Goal: Task Accomplishment & Management: Manage account settings

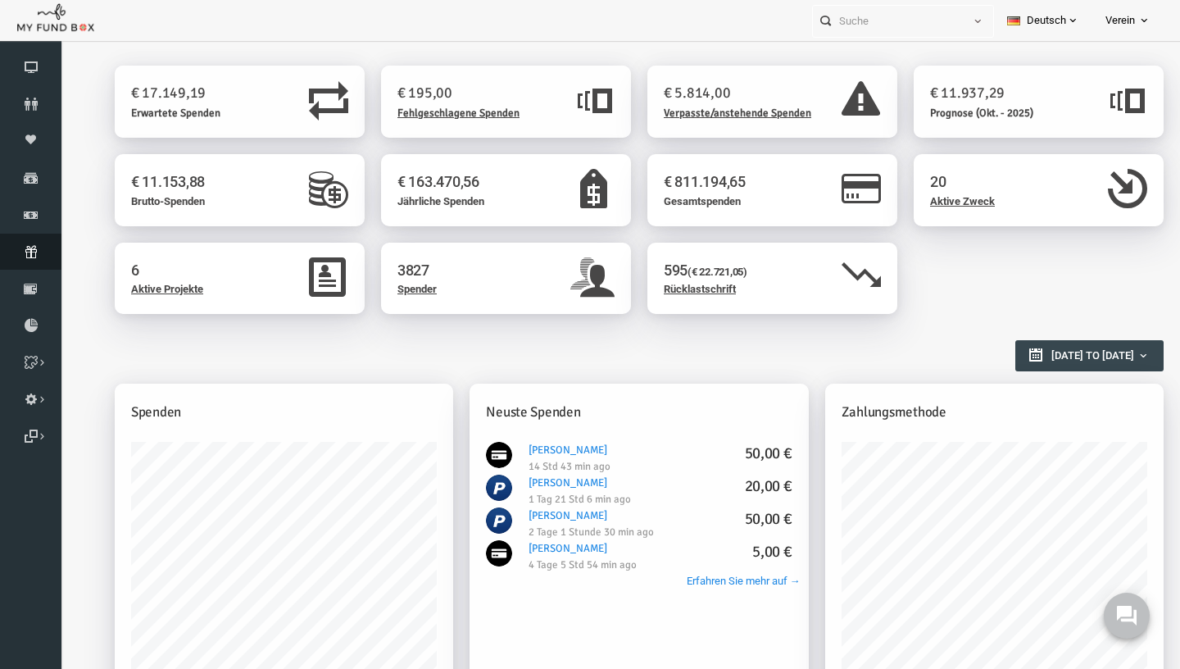
click at [28, 264] on link "Abonnement" at bounding box center [30, 252] width 61 height 36
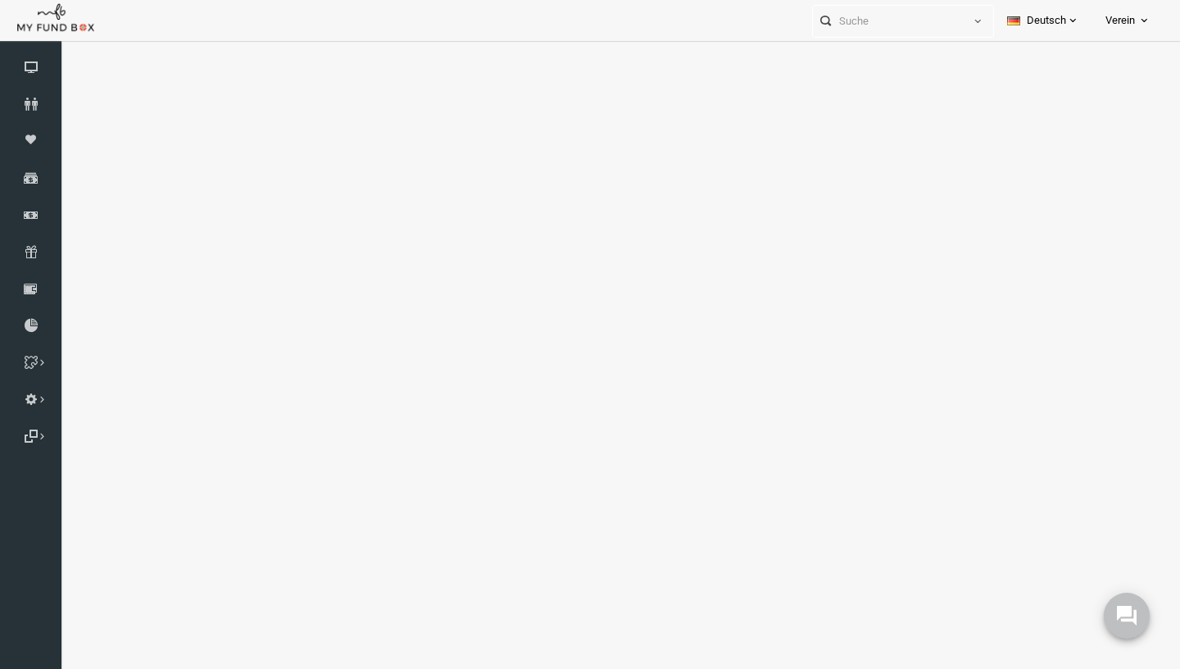
select select "100"
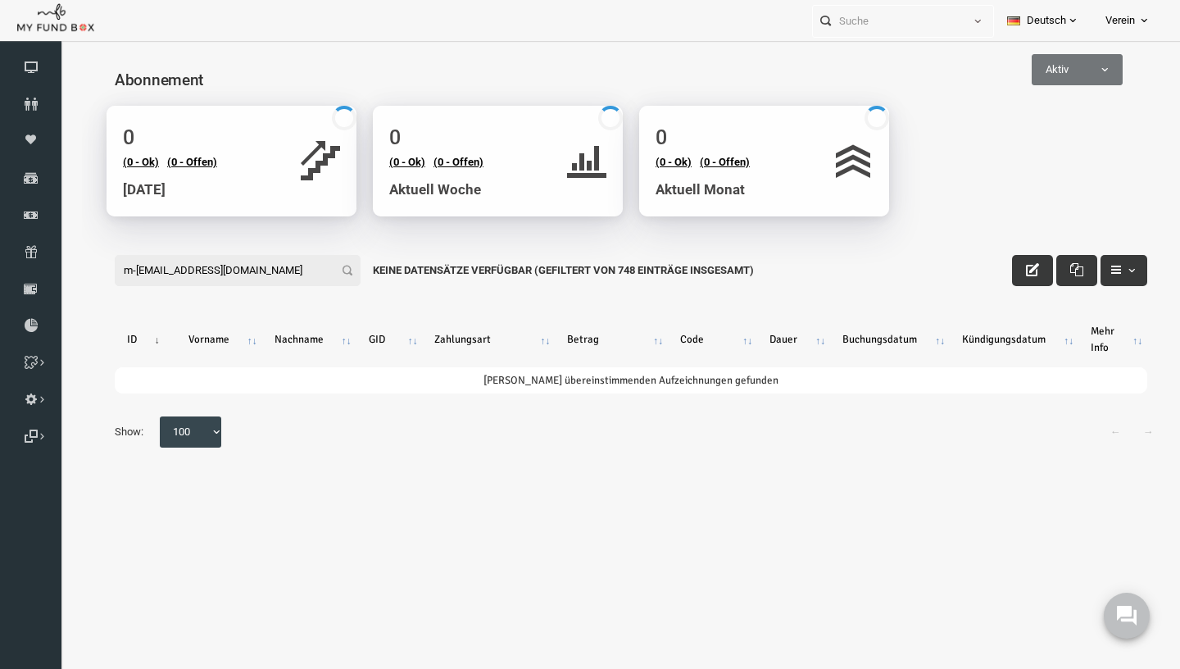
drag, startPoint x: 243, startPoint y: 272, endPoint x: -23, endPoint y: 271, distance: 265.5
click at [92, 271] on input "m-burakbulut@proton.me" at bounding box center [215, 270] width 246 height 31
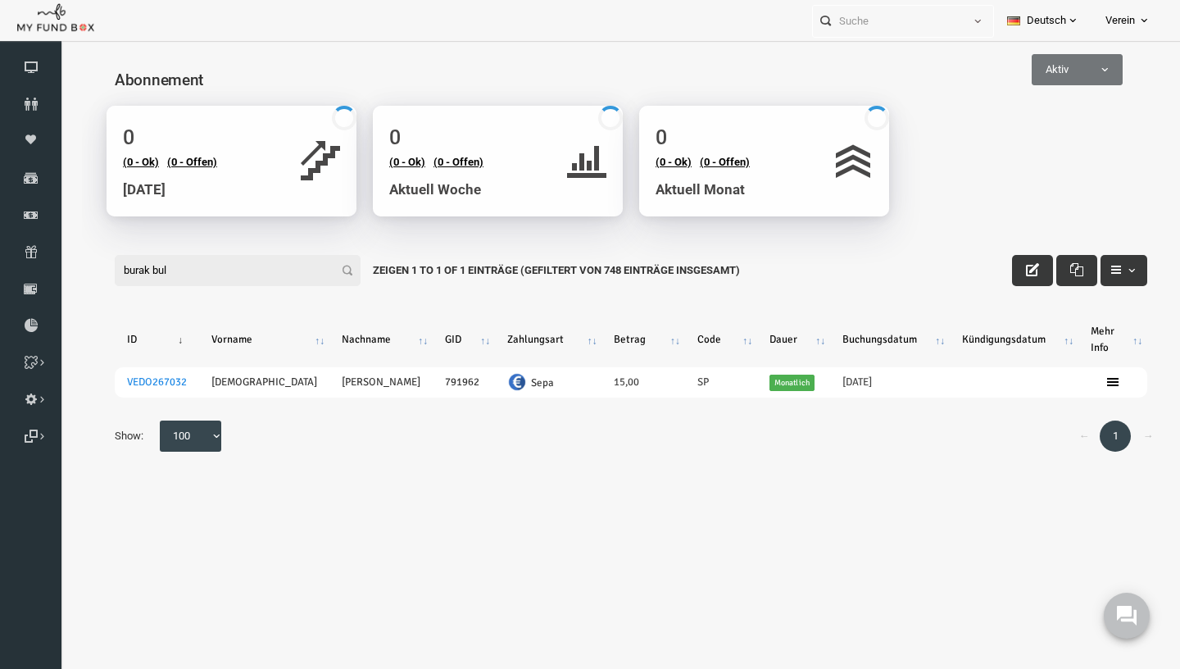
type input "burak bul"
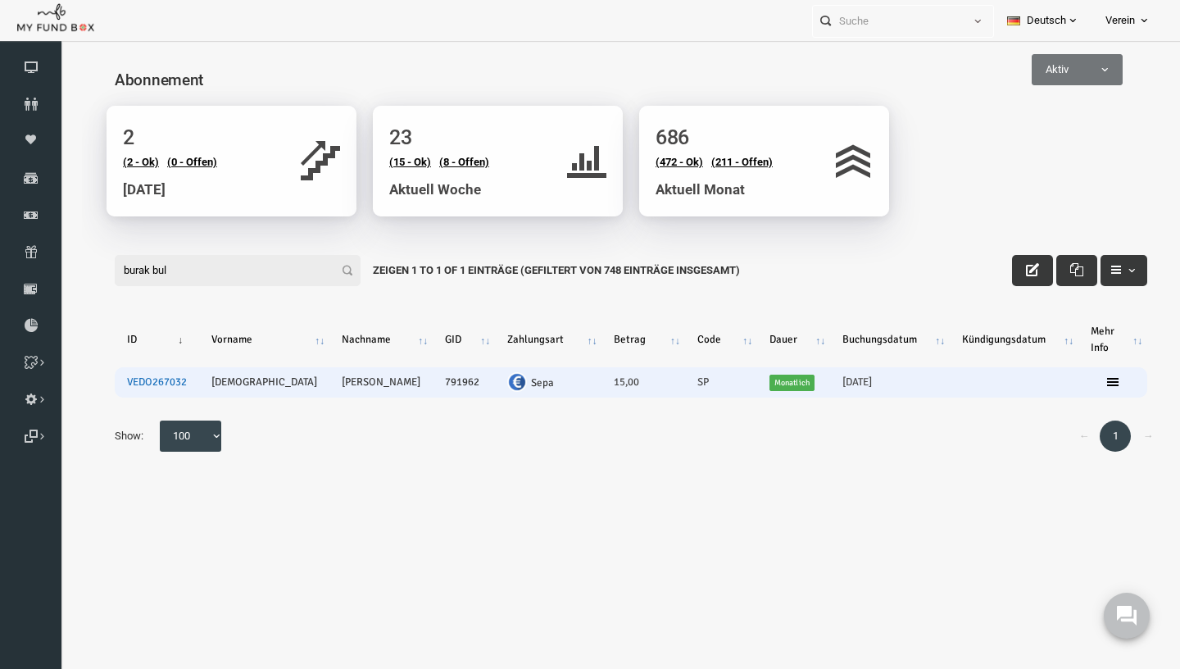
click at [137, 384] on link "VEDO267032" at bounding box center [134, 381] width 60 height 13
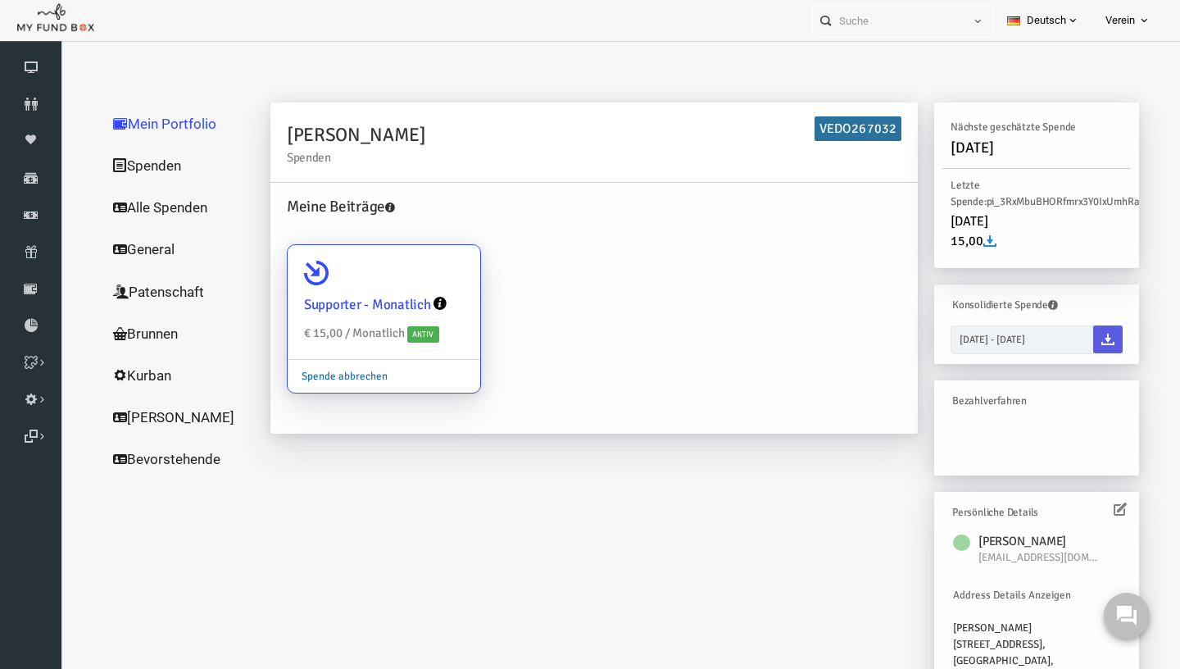
click at [336, 377] on link "Spende abbrechen" at bounding box center [322, 376] width 114 height 31
click at [420, 284] on input "Supporter - Monatlich € 15,00 / Monatlich Aktiv Spende abbrechen" at bounding box center [436, 268] width 33 height 33
radio input "true"
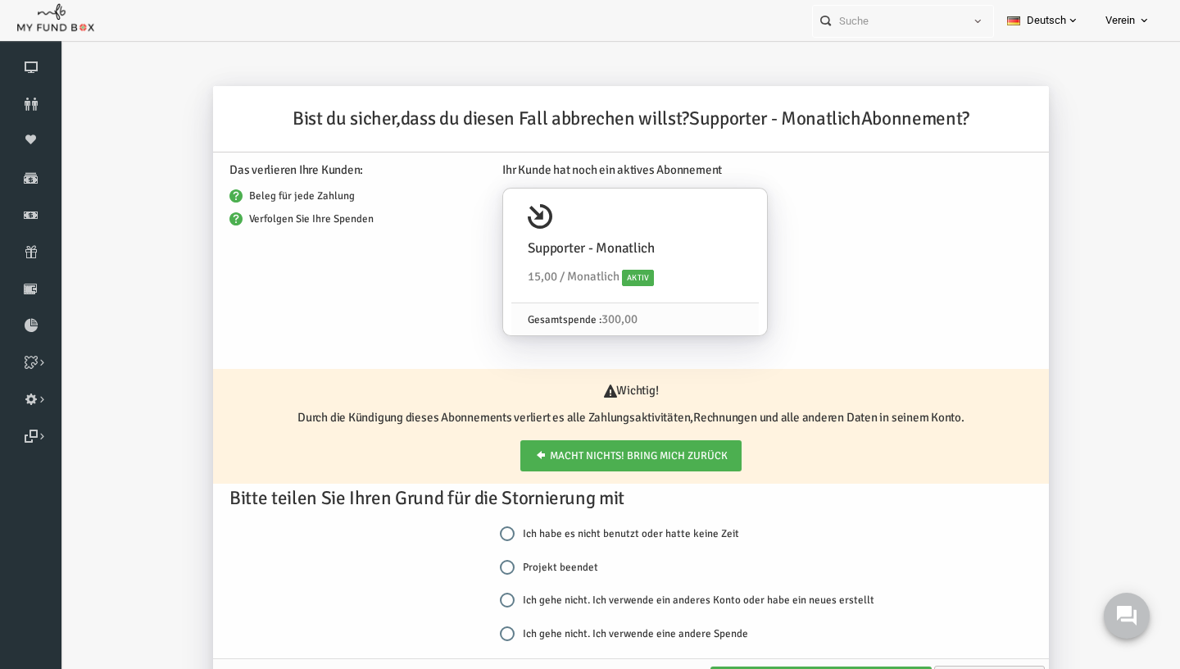
click at [524, 556] on div "Ich habe es nicht benutzt oder hatte keine Zeit Projekt beendet Ich gehe nicht.…" at bounding box center [678, 591] width 418 height 134
click at [519, 569] on label "Projekt beendet" at bounding box center [526, 567] width 98 height 16
click at [492, 569] on input "Projekt beendet" at bounding box center [484, 567] width 15 height 15
radio input "true"
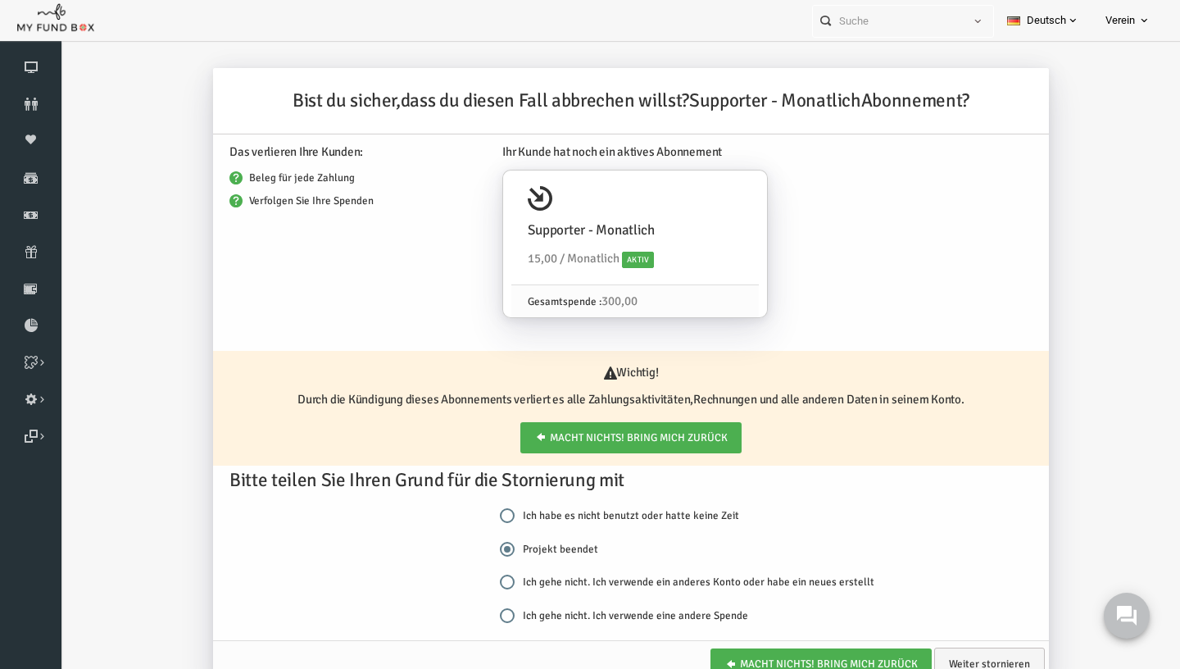
scroll to position [54, 0]
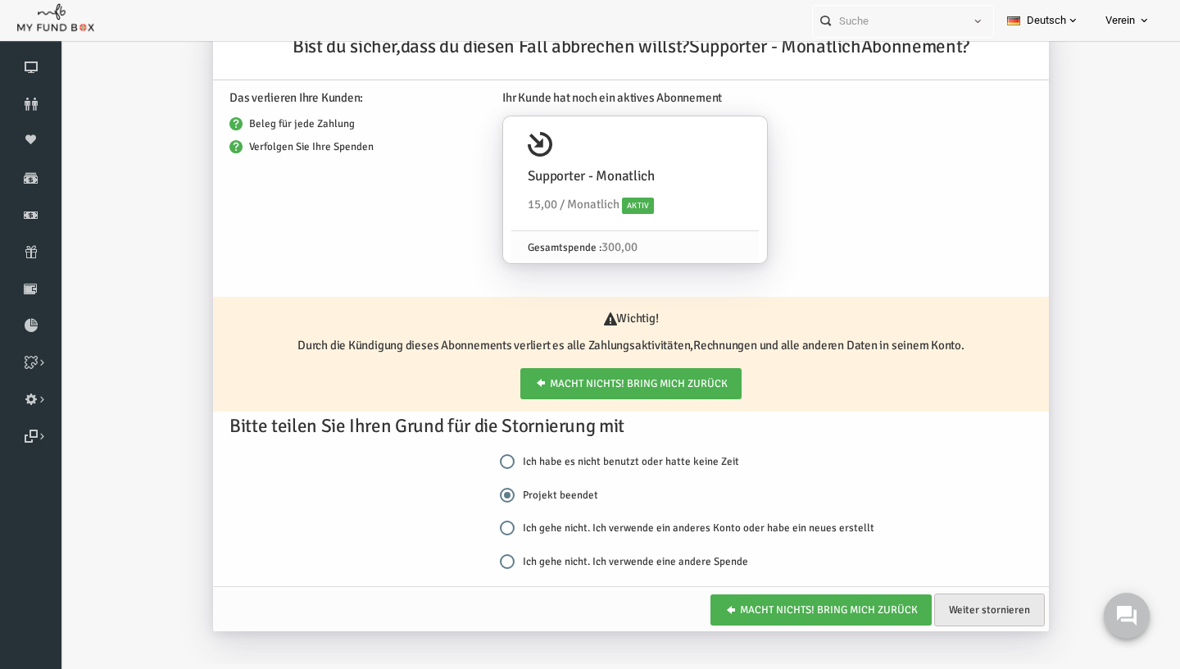
click at [946, 618] on link "Weiter stornieren" at bounding box center [966, 609] width 111 height 33
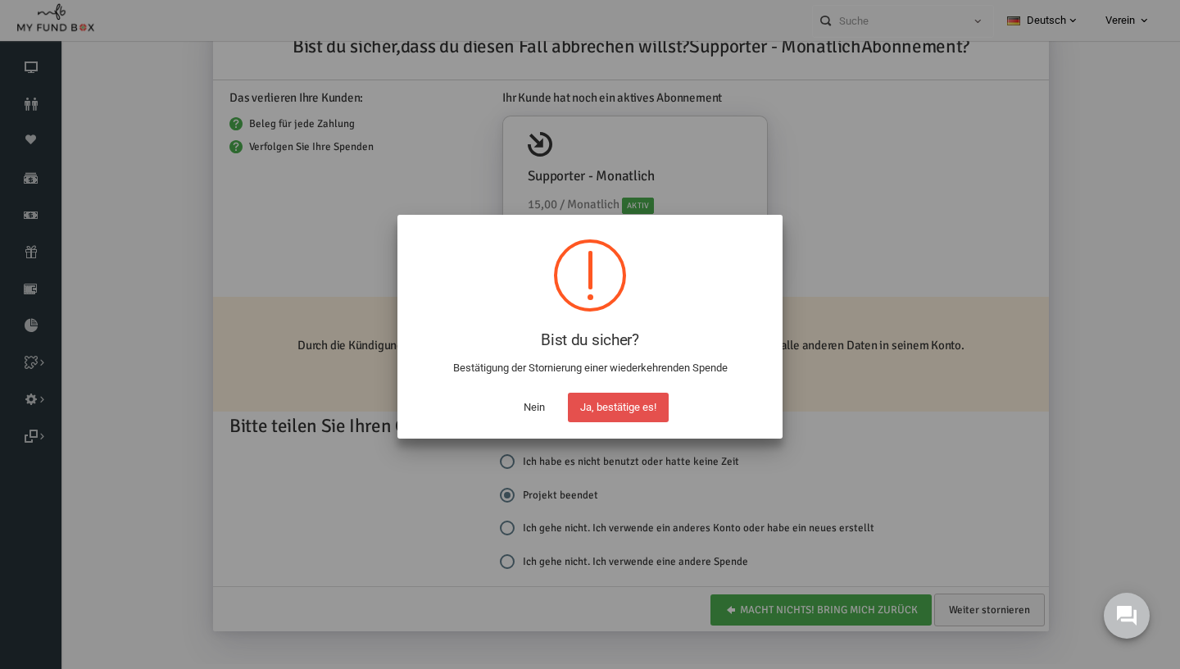
click at [600, 412] on button "Ja, bestätige es!" at bounding box center [618, 406] width 101 height 29
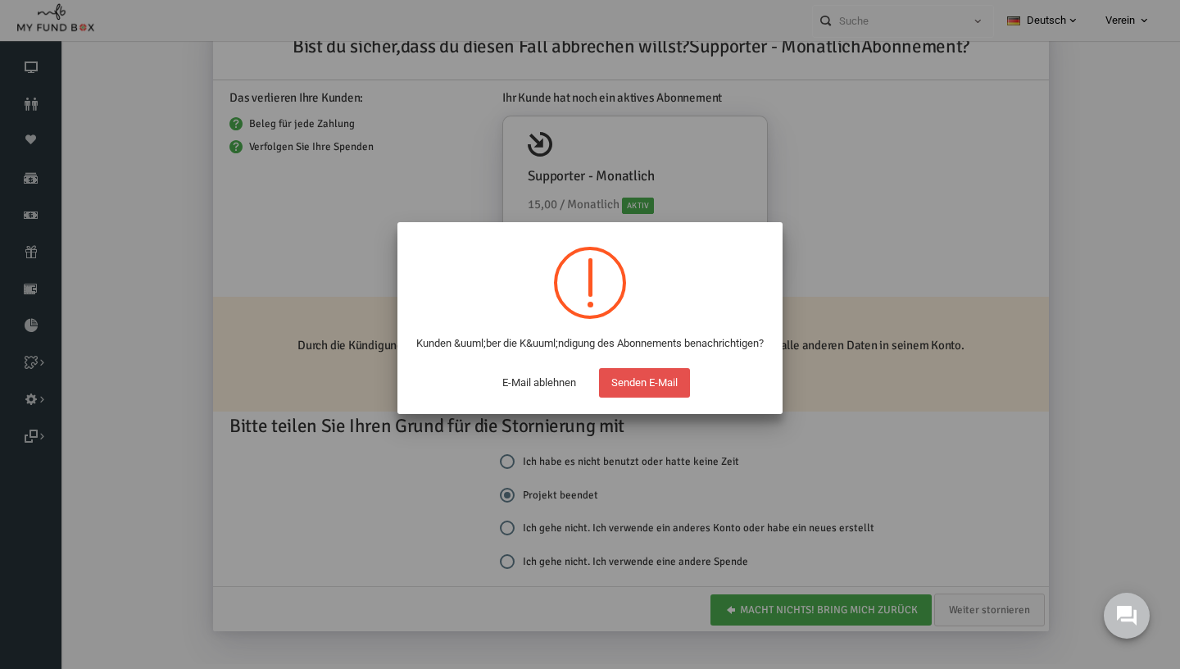
click at [638, 397] on button "Senden E-Mail" at bounding box center [644, 382] width 91 height 29
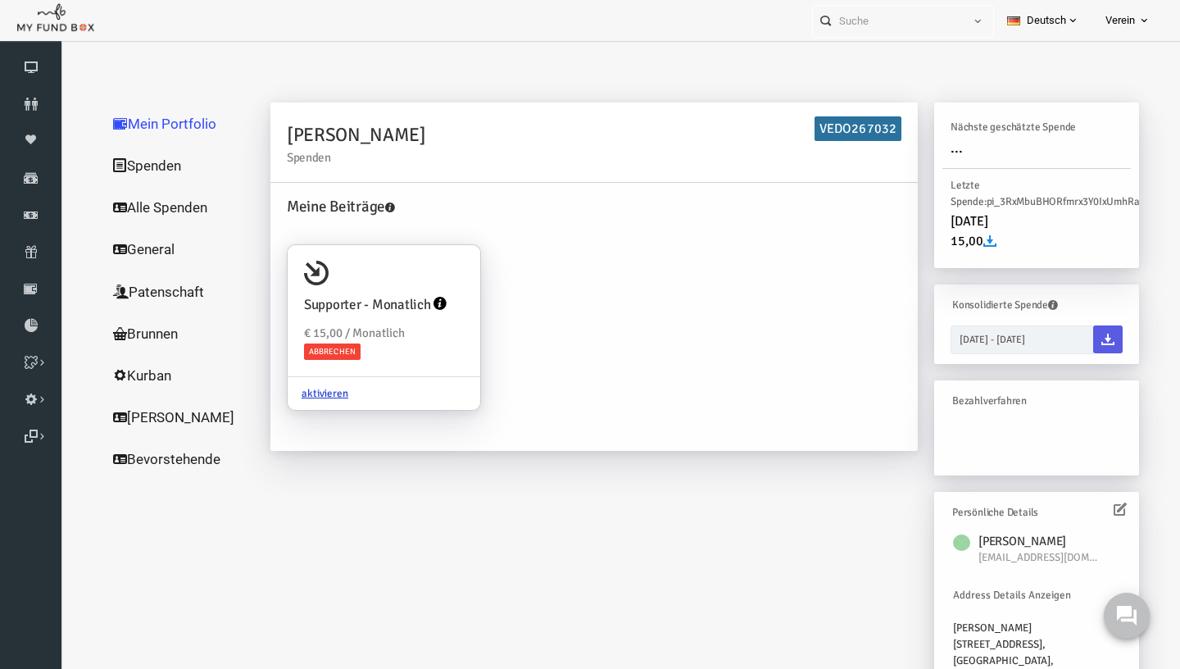
scroll to position [0, 0]
click at [29, 269] on link "Abonnement" at bounding box center [30, 252] width 61 height 36
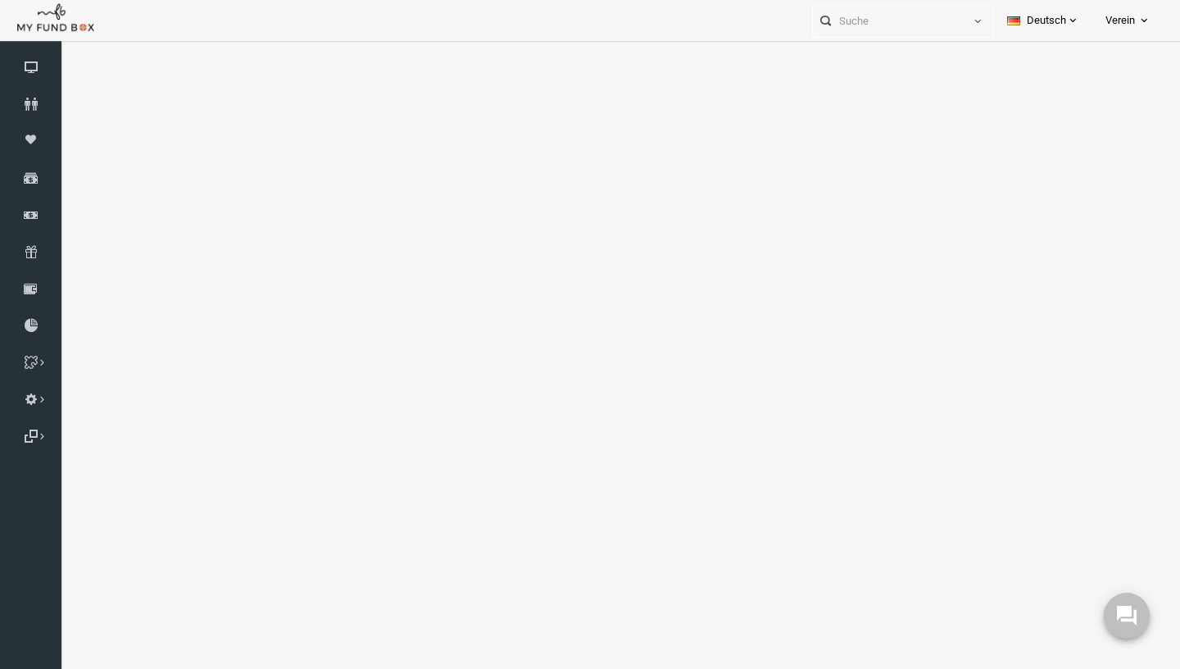
select select "100"
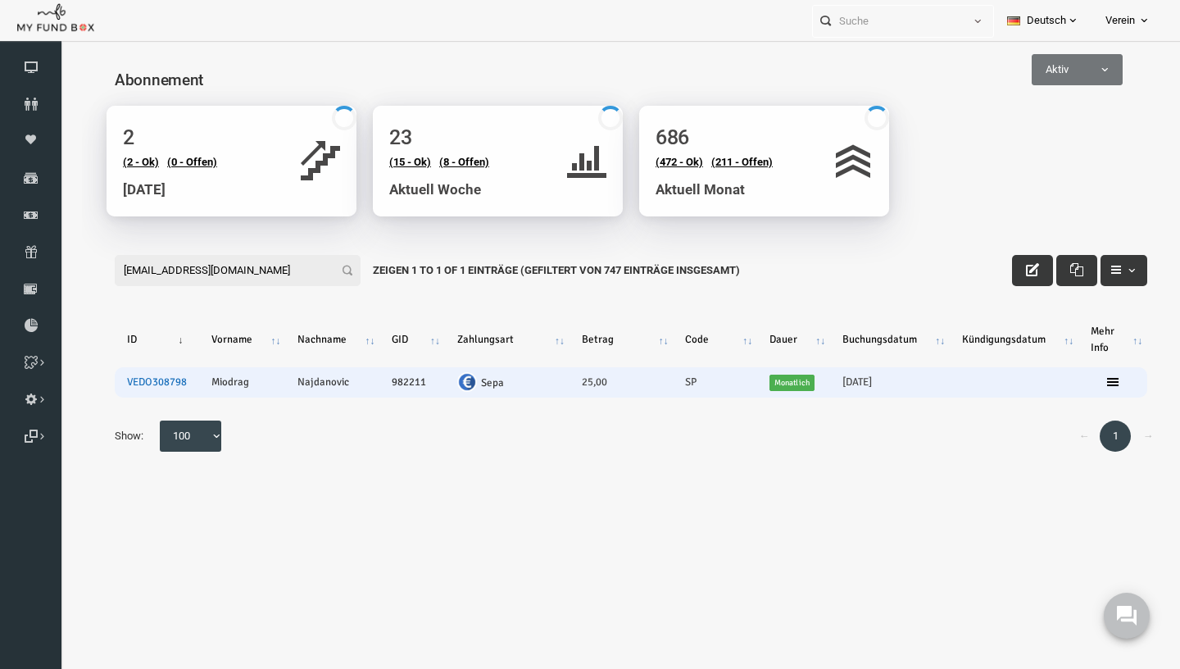
type input "miodrag.najdanovic@yahoo.de"
click at [141, 383] on link "VEDO308798" at bounding box center [134, 381] width 60 height 13
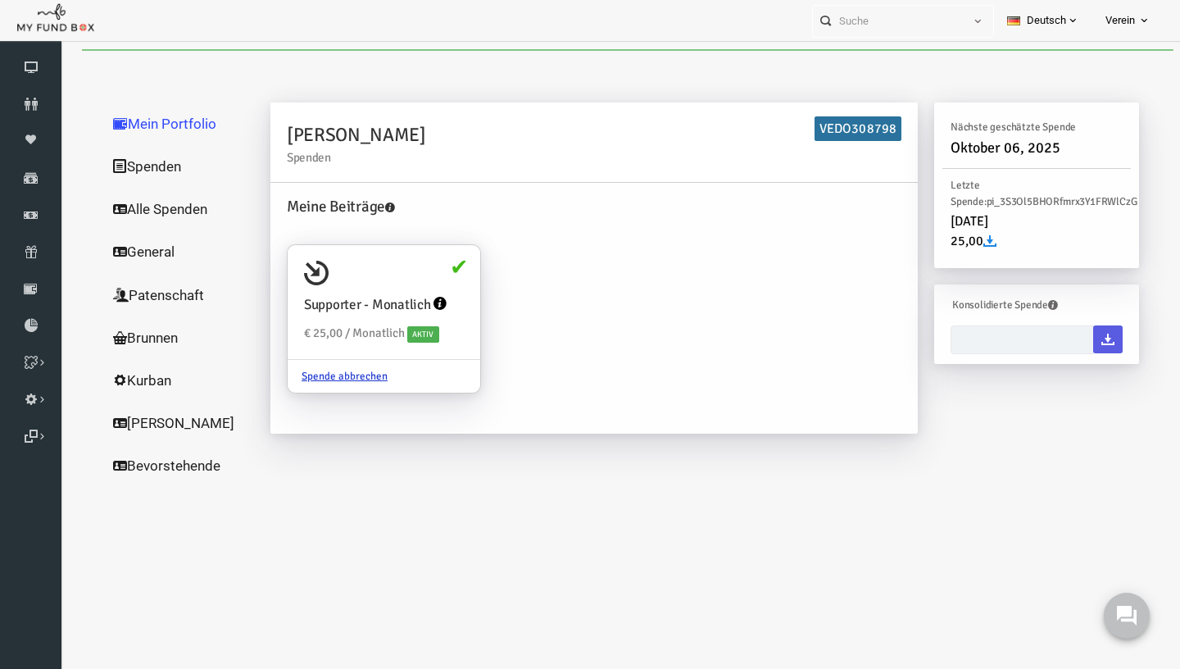
drag, startPoint x: 485, startPoint y: 5, endPoint x: 289, endPoint y: 4, distance: 195.8
click at [297, 3] on div "Personal Contact BID Orphan GID Zahlungsstatus Partner OID Verwendungszweck Tra…" at bounding box center [582, 20] width 1164 height 41
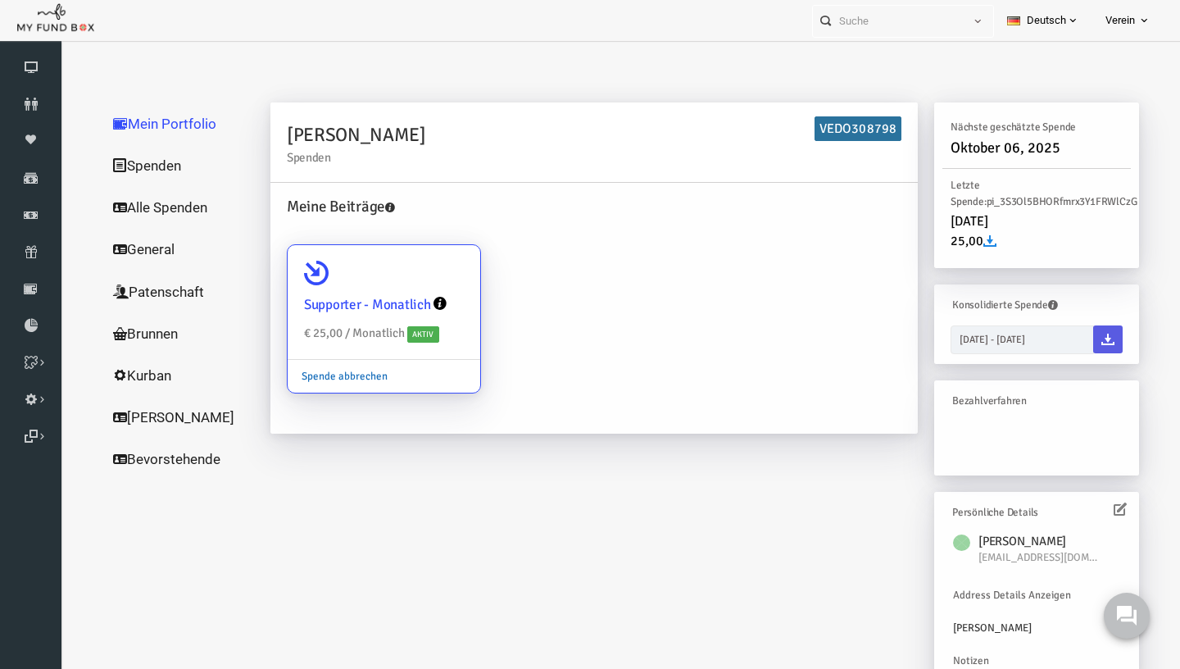
click at [323, 380] on link "Spende abbrechen" at bounding box center [322, 376] width 114 height 31
click at [420, 284] on input "Supporter - Monatlich € 25,00 / Monatlich Aktiv Spende abbrechen" at bounding box center [436, 268] width 33 height 33
radio input "true"
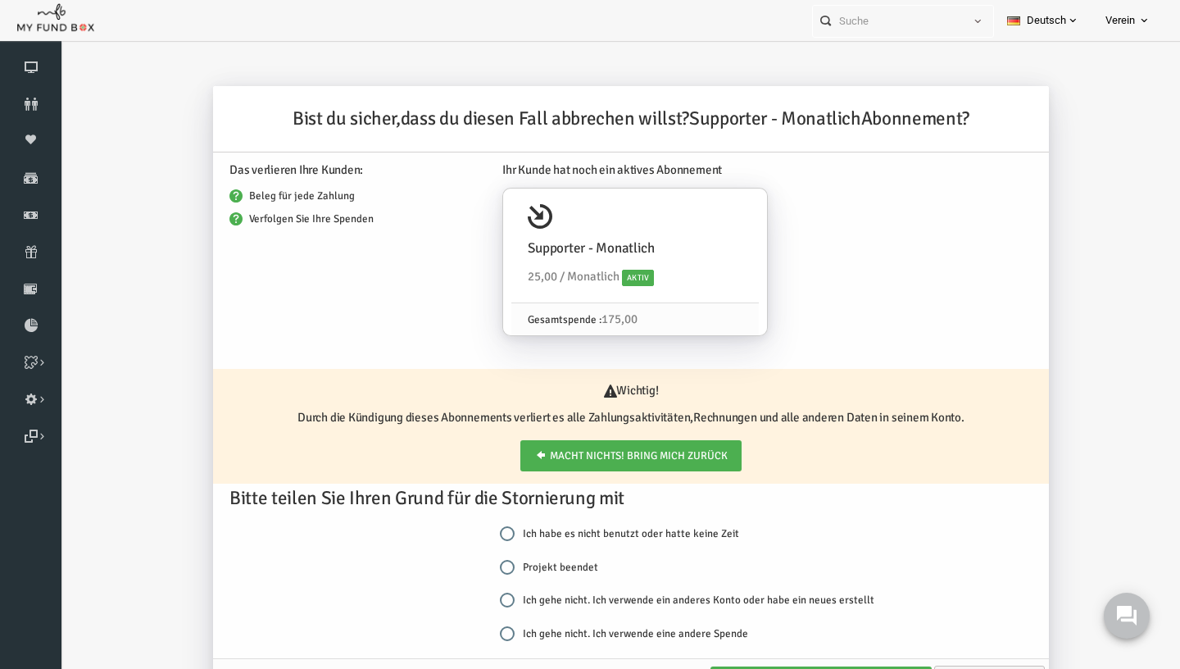
click at [492, 571] on label "Projekt beendet" at bounding box center [526, 567] width 98 height 16
click at [492, 571] on input "Projekt beendet" at bounding box center [484, 567] width 15 height 15
radio input "true"
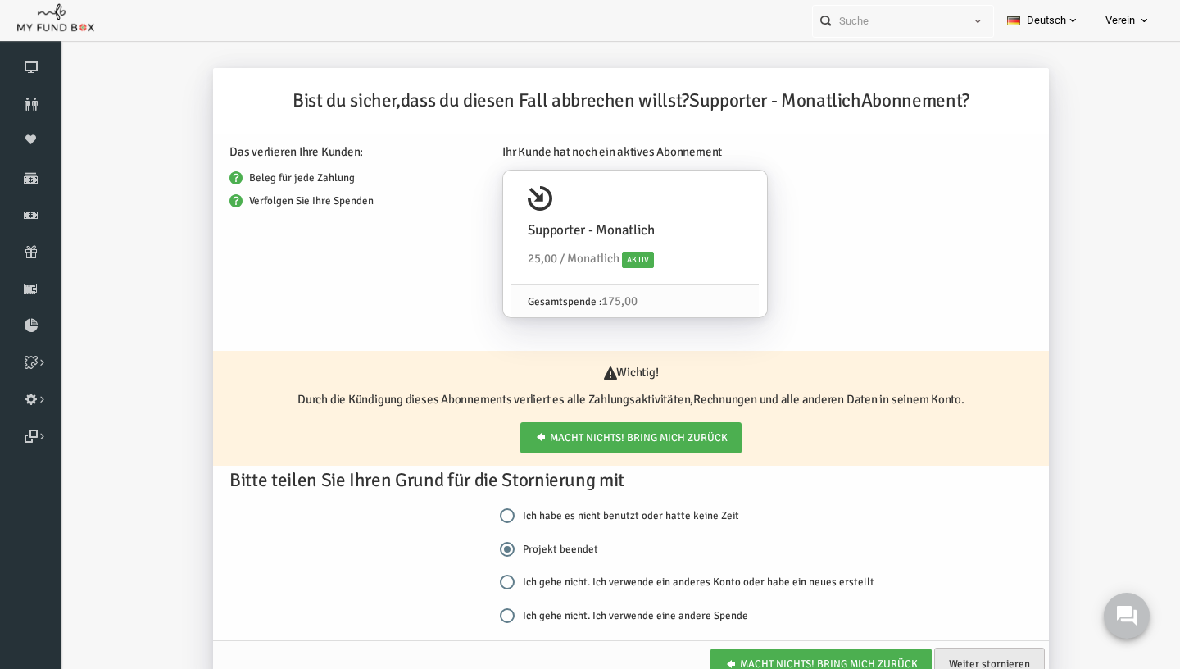
click at [946, 666] on link "Weiter stornieren" at bounding box center [966, 663] width 111 height 33
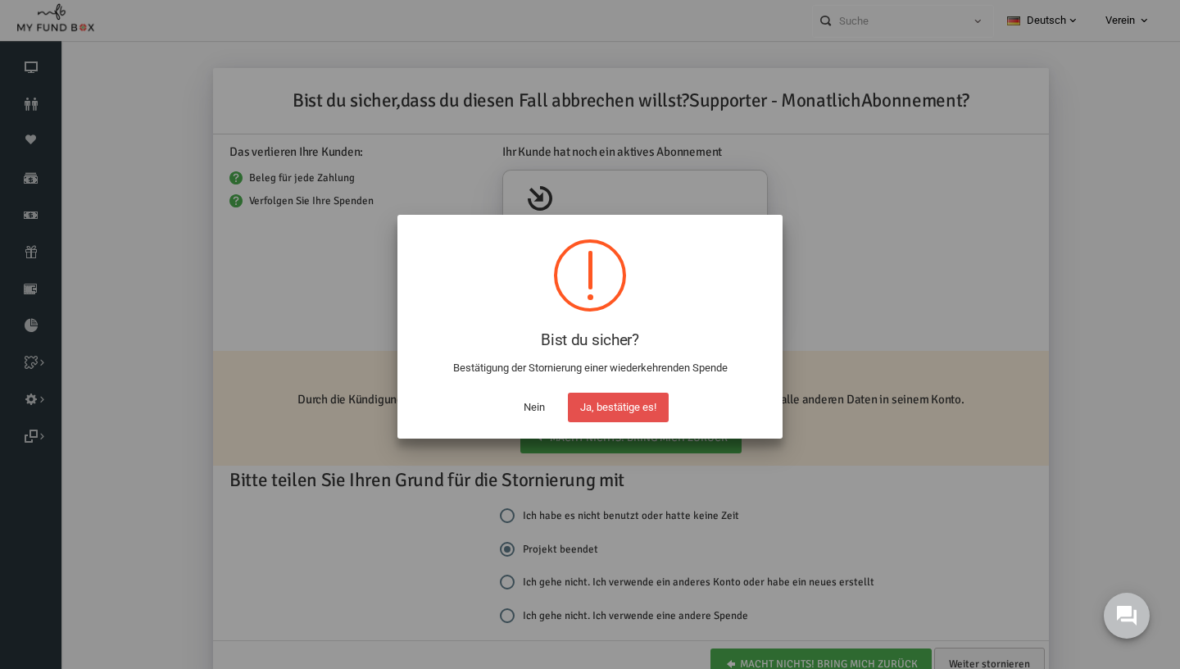
click at [634, 413] on button "Ja, bestätige es!" at bounding box center [618, 406] width 101 height 29
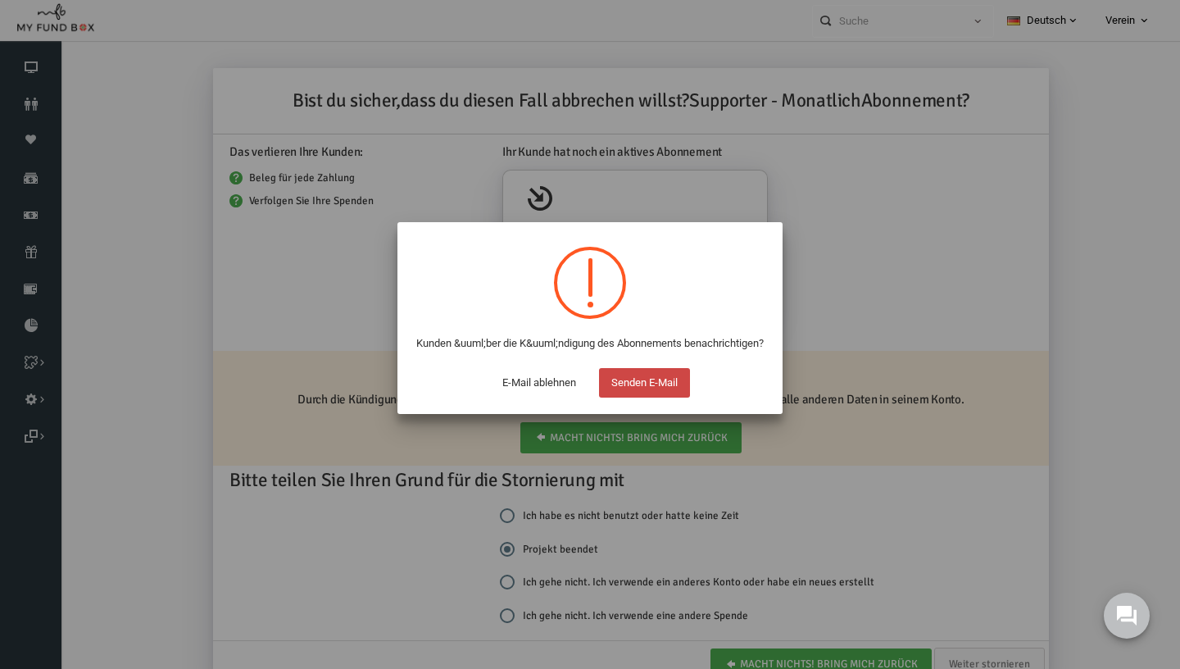
click at [634, 397] on button "Senden E-Mail" at bounding box center [644, 382] width 91 height 29
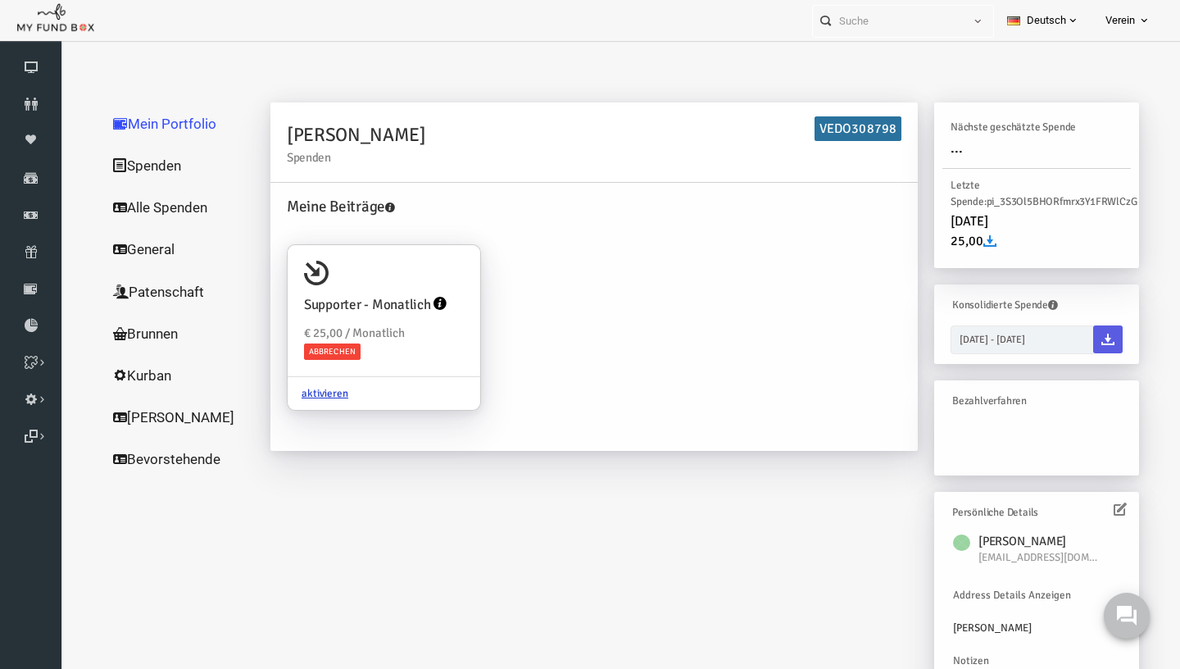
scroll to position [0, 0]
